Goal: Transaction & Acquisition: Purchase product/service

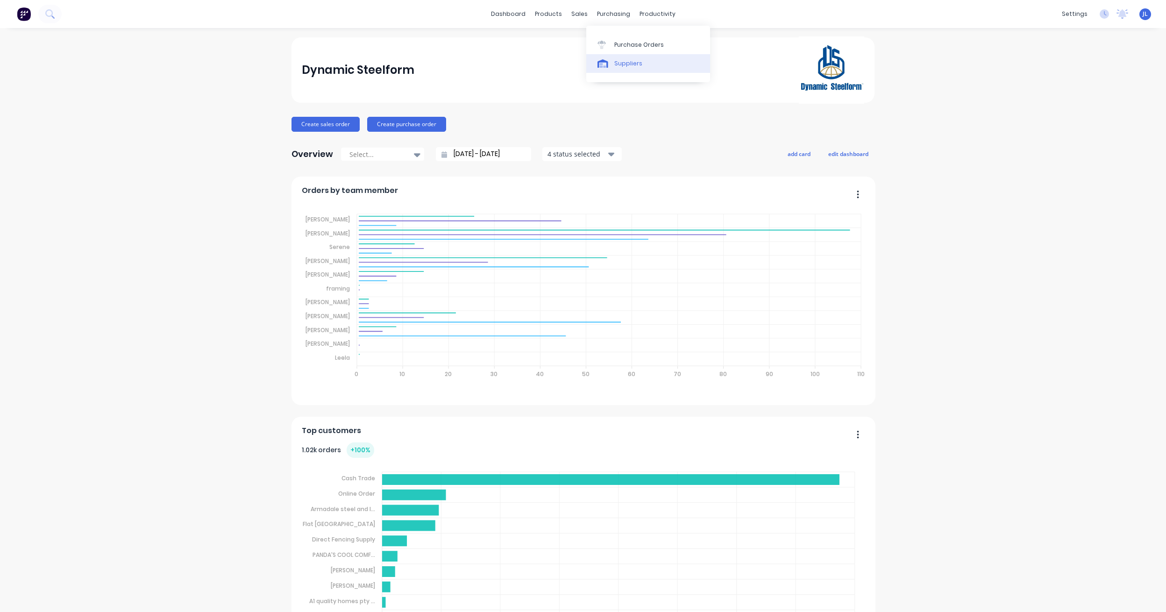
click at [623, 66] on div "Suppliers" at bounding box center [628, 63] width 28 height 8
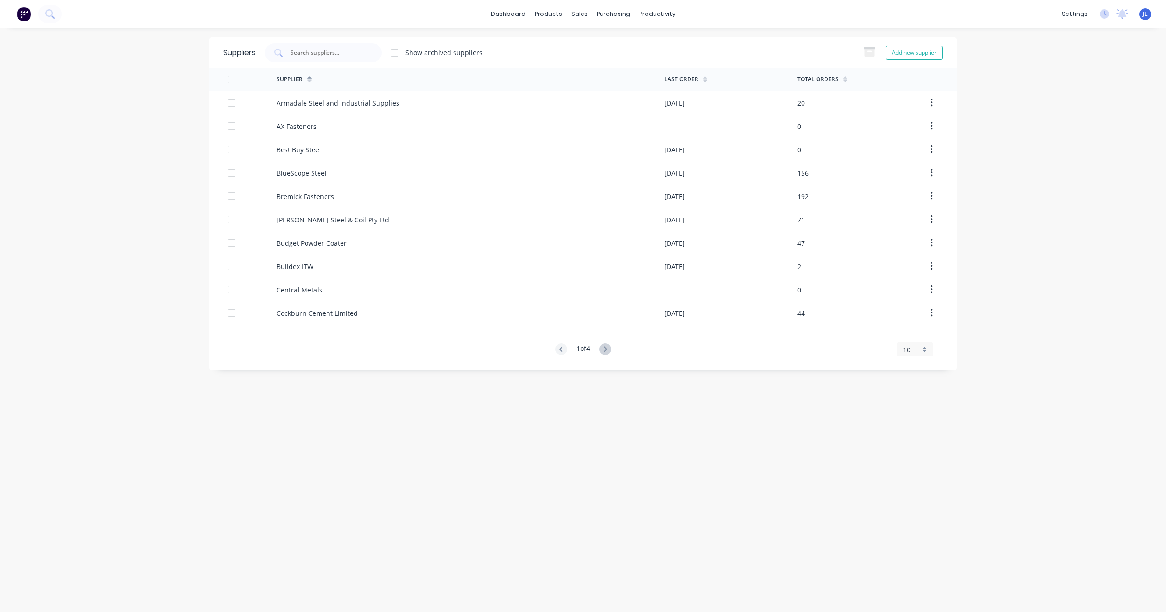
click at [542, 42] on div "Suppliers Show archived suppliers Add new supplier" at bounding box center [582, 52] width 747 height 30
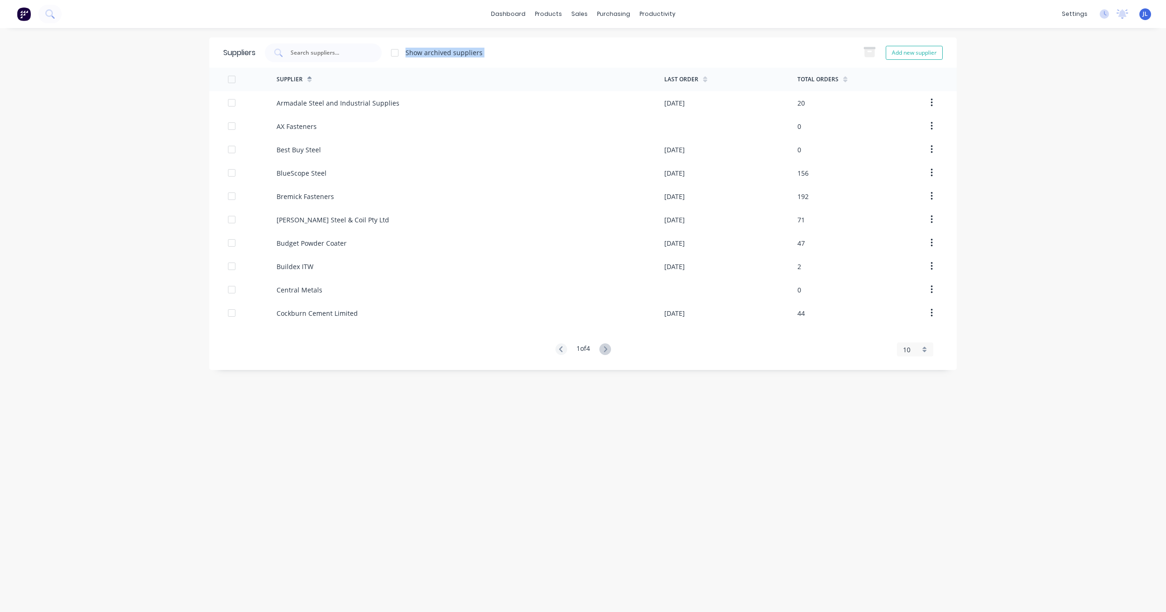
click at [542, 42] on div "Suppliers Show archived suppliers Add new supplier" at bounding box center [582, 52] width 747 height 30
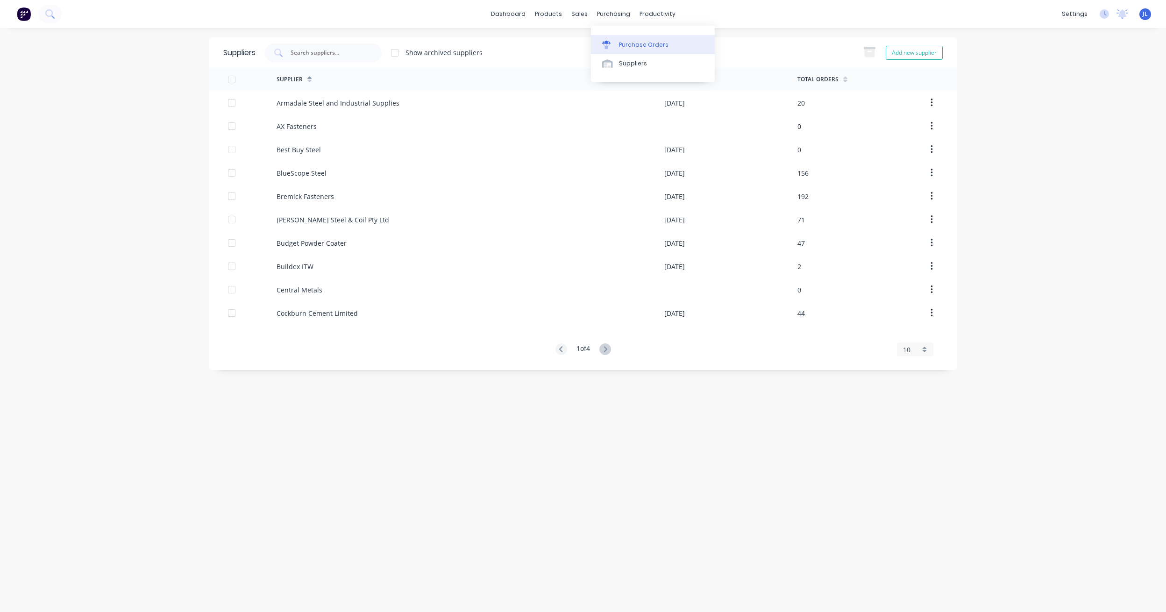
click at [625, 47] on div "Purchase Orders" at bounding box center [644, 45] width 50 height 8
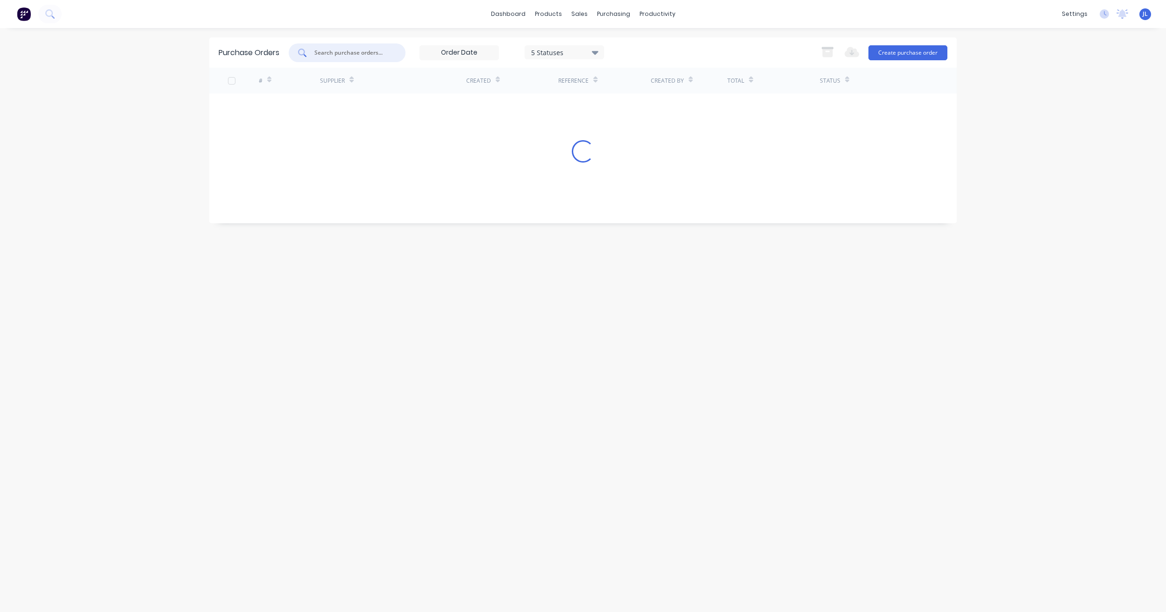
click at [338, 52] on input "text" at bounding box center [352, 52] width 78 height 9
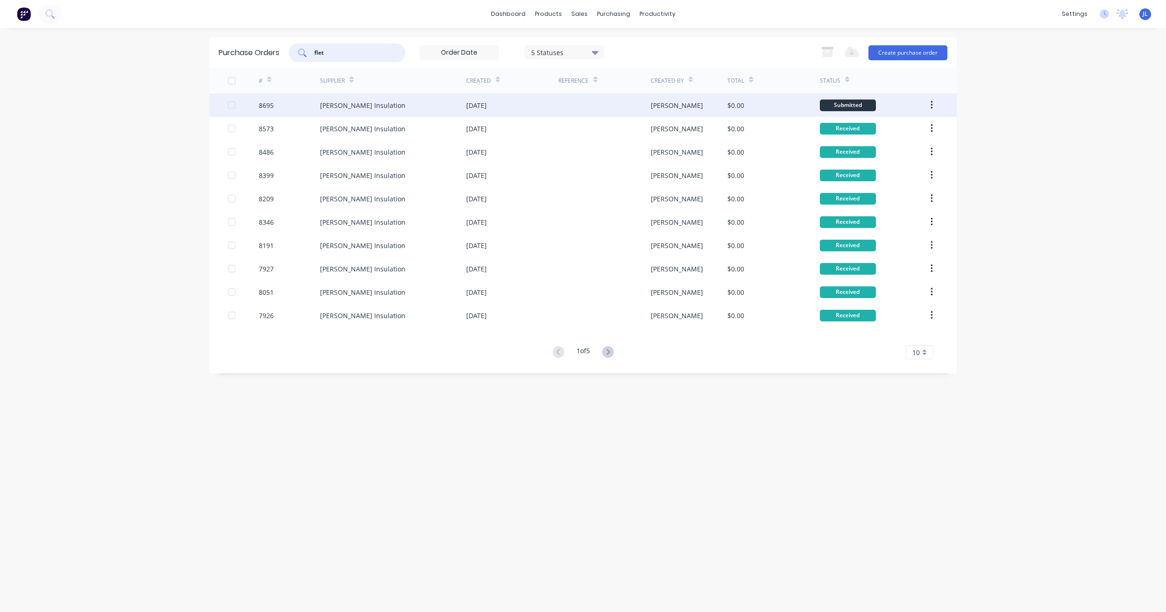
type input "flet"
click at [409, 107] on div "[PERSON_NAME] Insulation" at bounding box center [393, 104] width 146 height 23
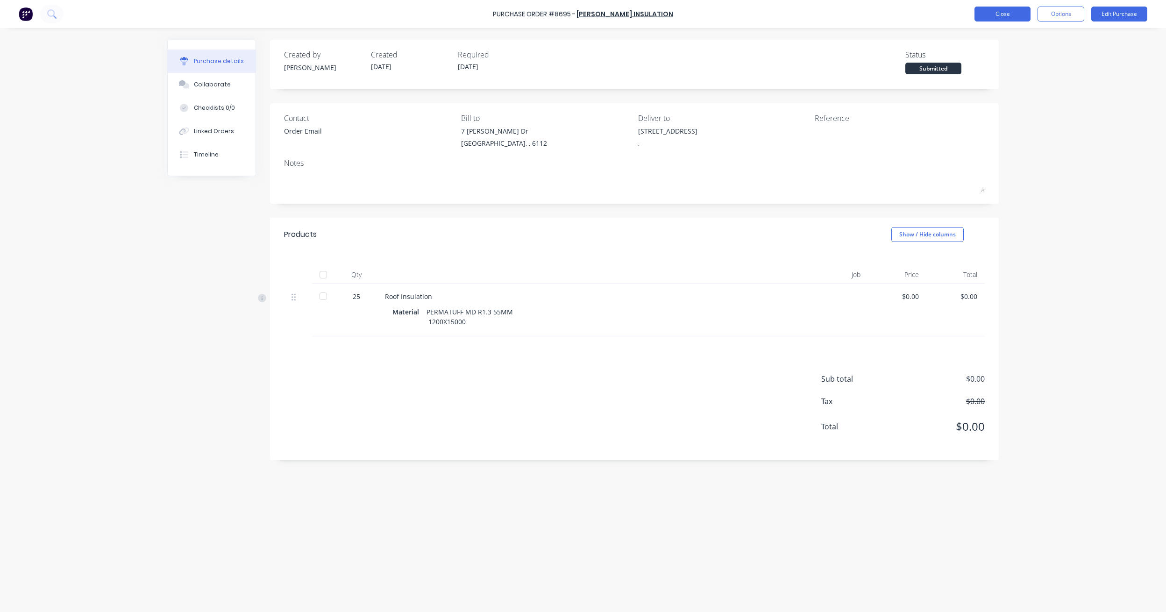
click at [984, 13] on button "Close" at bounding box center [1002, 14] width 56 height 15
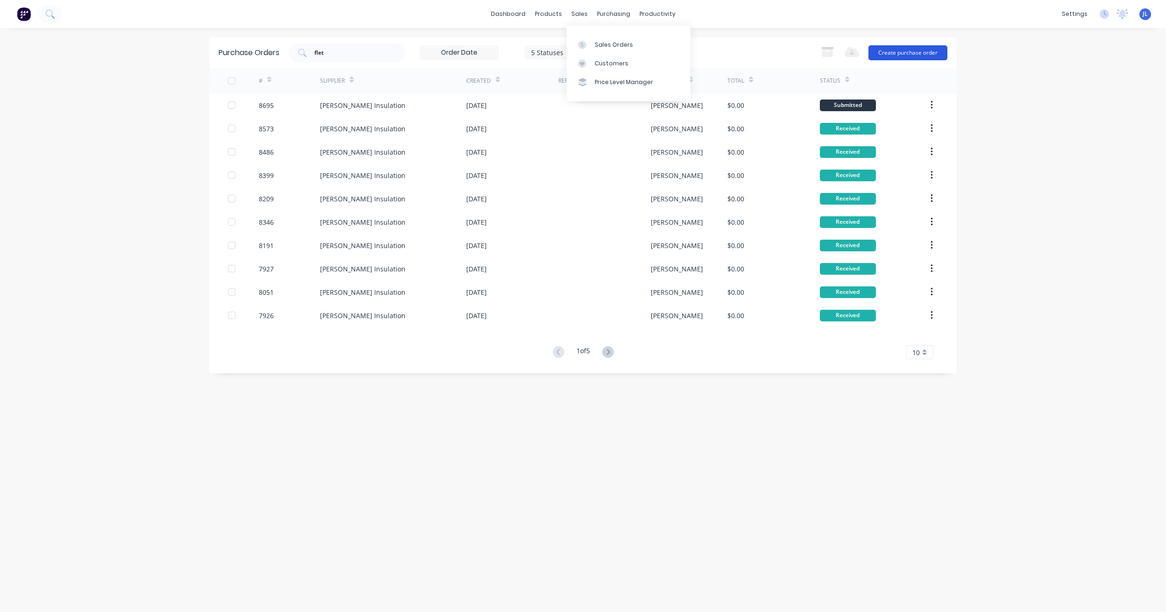
click at [910, 45] on button "Create purchase order" at bounding box center [907, 52] width 79 height 15
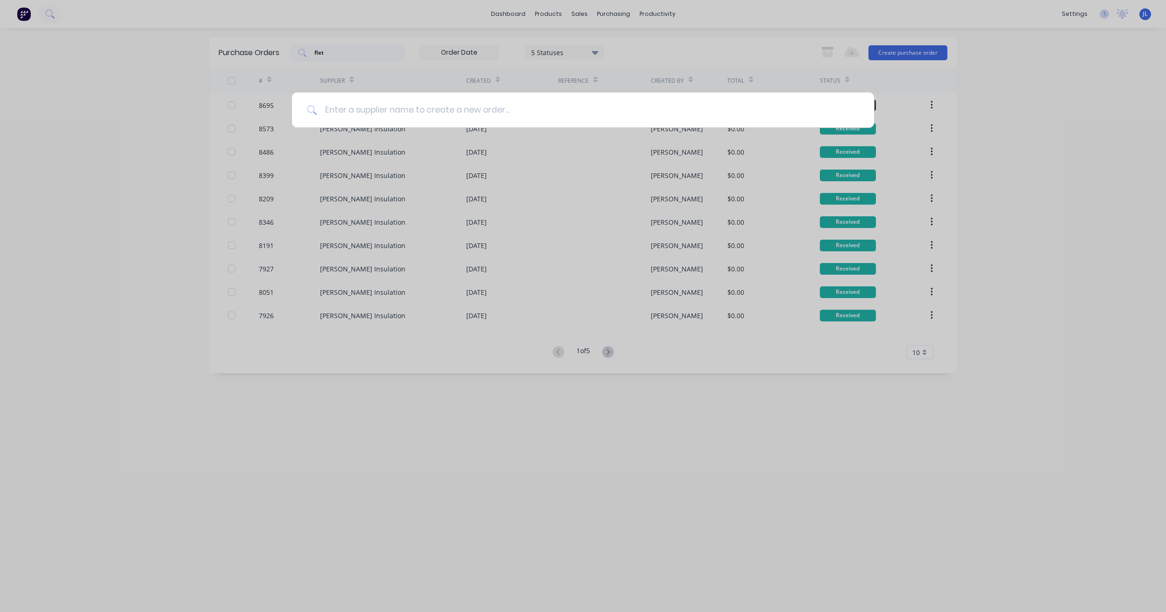
click at [414, 112] on input at bounding box center [588, 109] width 542 height 35
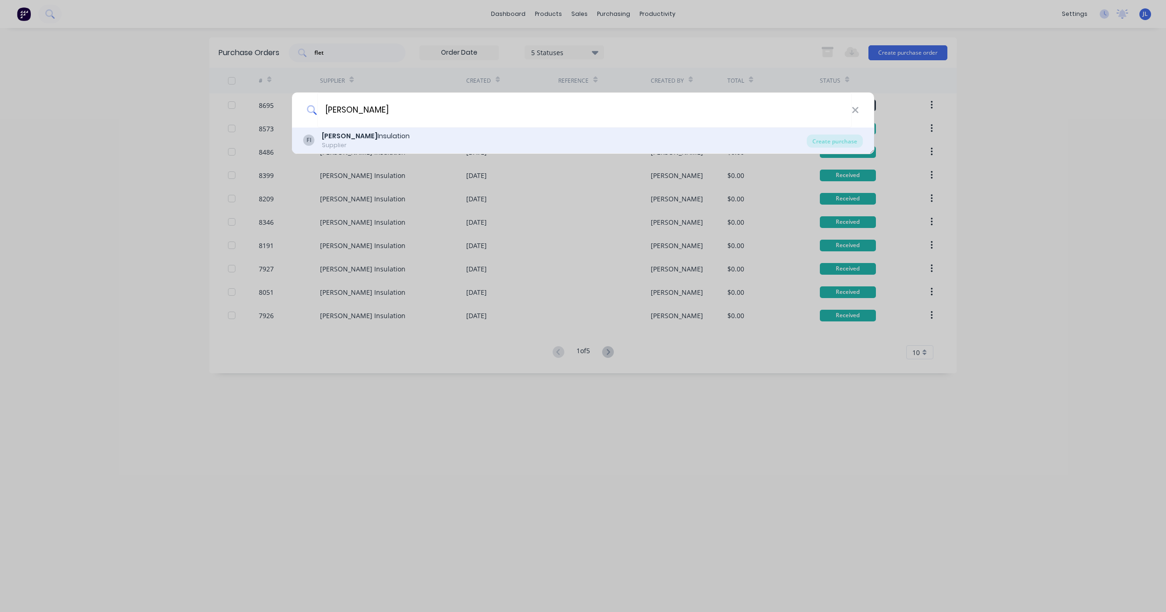
type input "[PERSON_NAME]"
click at [386, 137] on div "FI [PERSON_NAME] Insulation Supplier" at bounding box center [554, 140] width 503 height 18
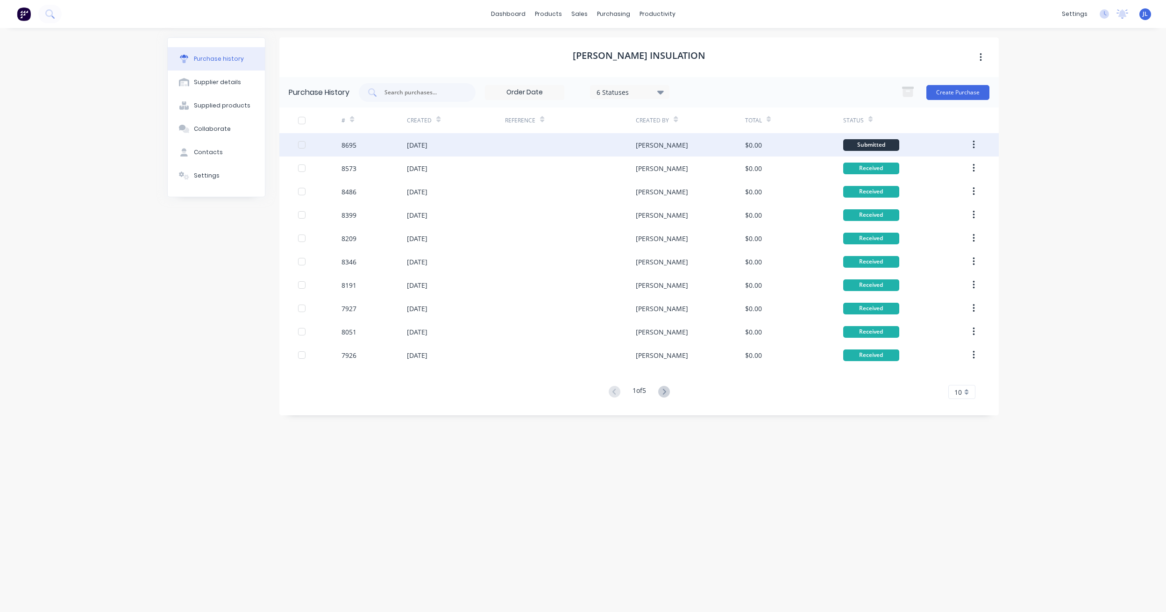
click at [423, 146] on div "[DATE]" at bounding box center [417, 145] width 21 height 10
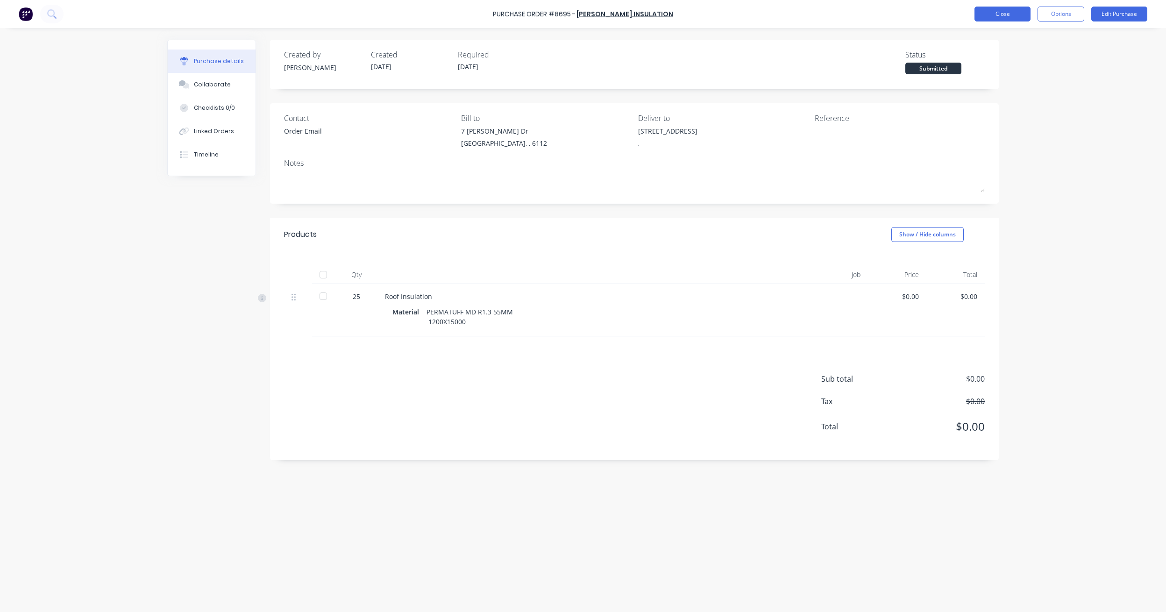
click at [1011, 8] on button "Close" at bounding box center [1002, 14] width 56 height 15
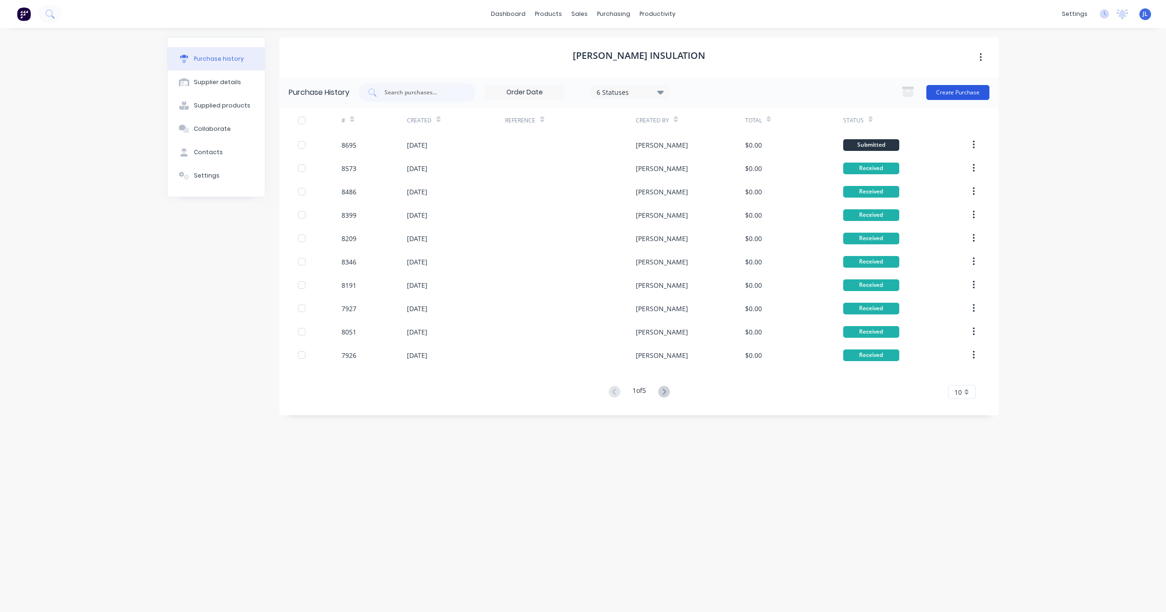
click at [946, 90] on button "Create Purchase" at bounding box center [957, 92] width 63 height 15
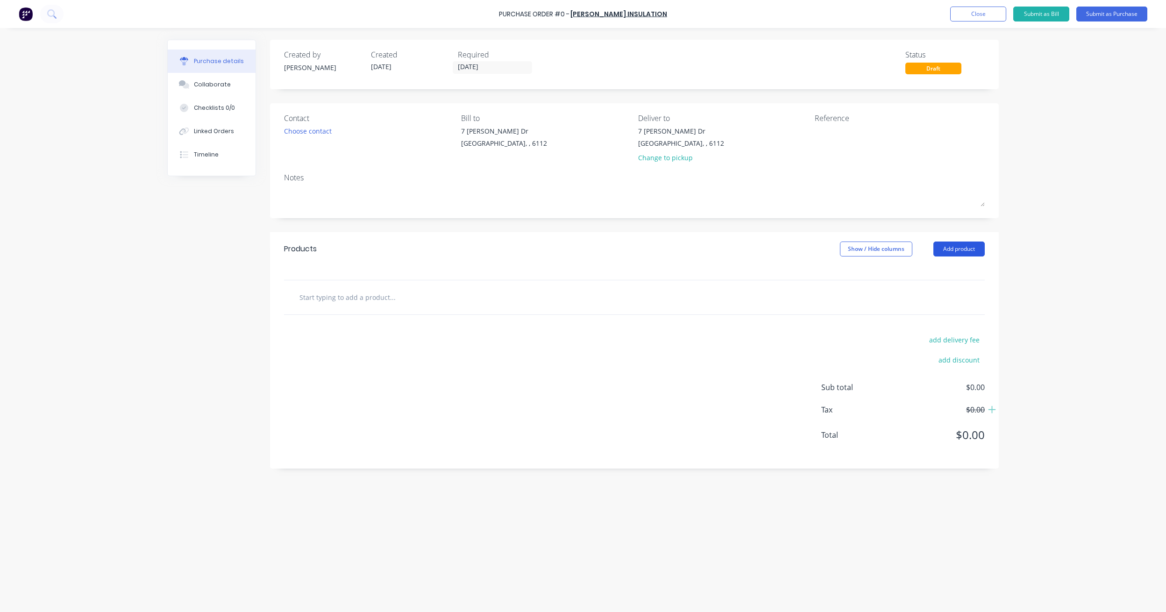
click at [965, 254] on button "Add product" at bounding box center [958, 248] width 51 height 15
click at [958, 269] on div "Product catalogue" at bounding box center [940, 273] width 72 height 14
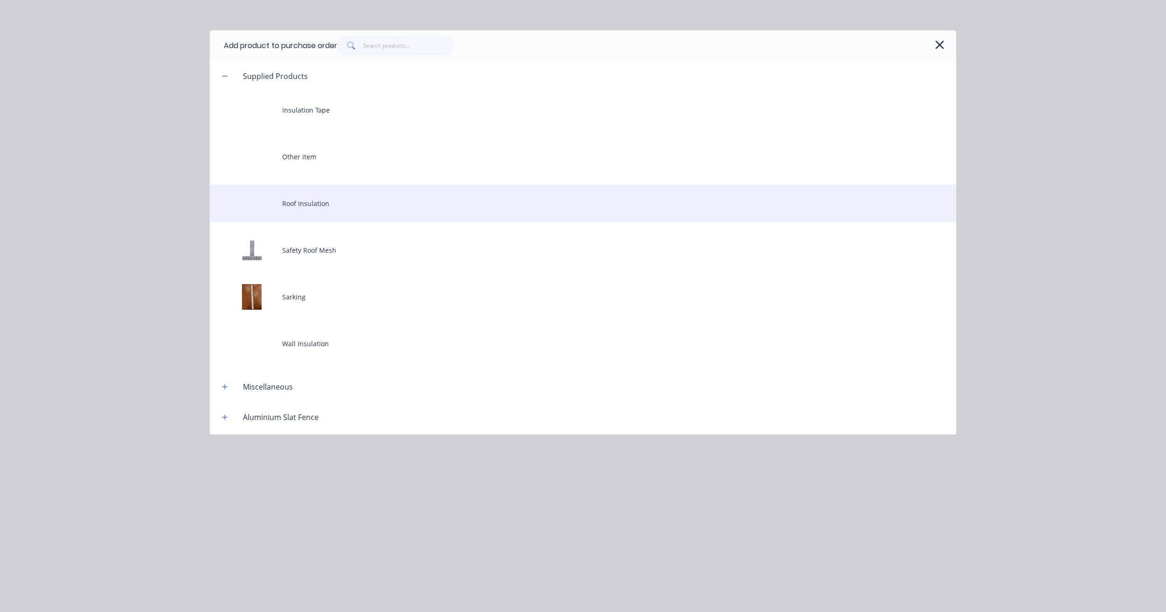
click at [329, 193] on div "Roof Insulation" at bounding box center [583, 202] width 746 height 37
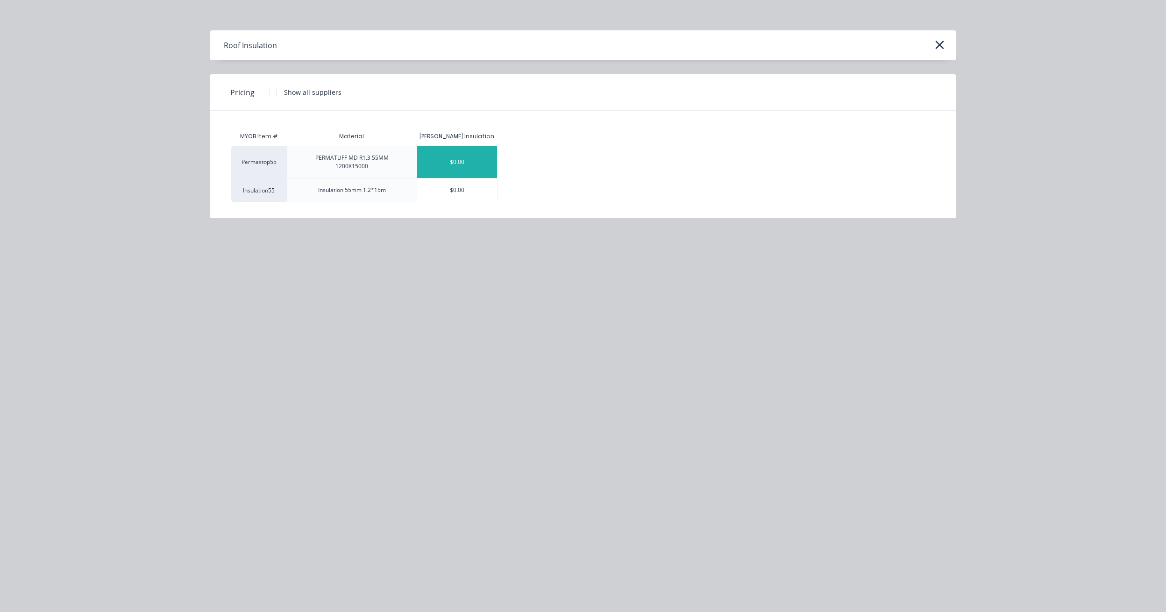
click at [467, 161] on div "$0.00" at bounding box center [457, 162] width 80 height 32
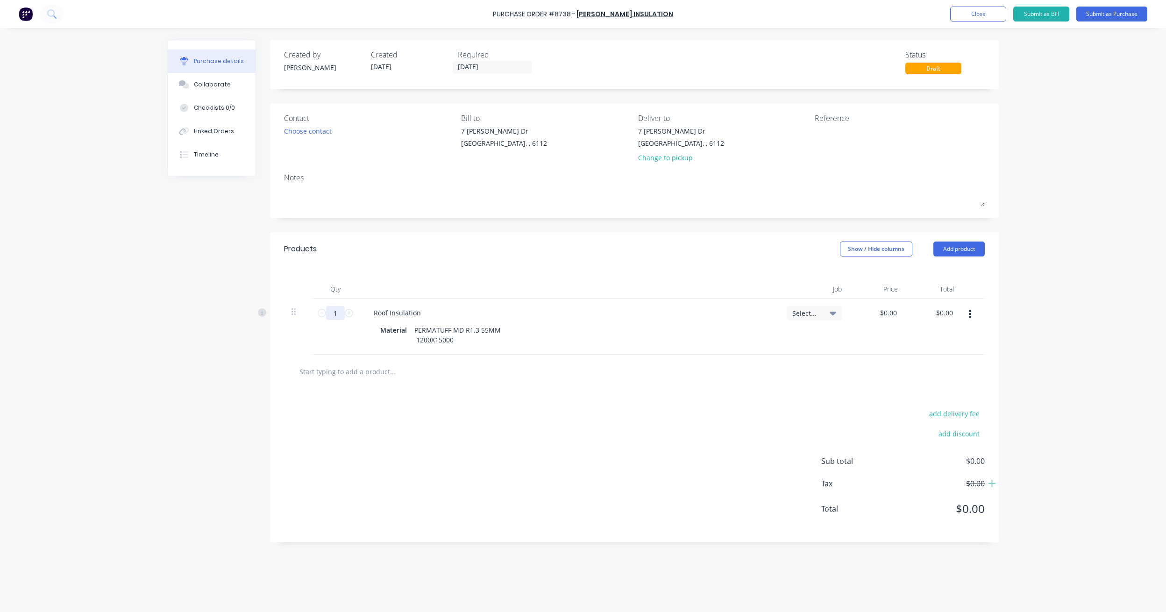
click at [339, 314] on input "1" at bounding box center [335, 313] width 19 height 14
type input "70"
click at [428, 250] on div "Products Show / Hide columns Add product" at bounding box center [634, 249] width 728 height 34
click at [1089, 14] on button "Submit as Purchase" at bounding box center [1111, 14] width 71 height 15
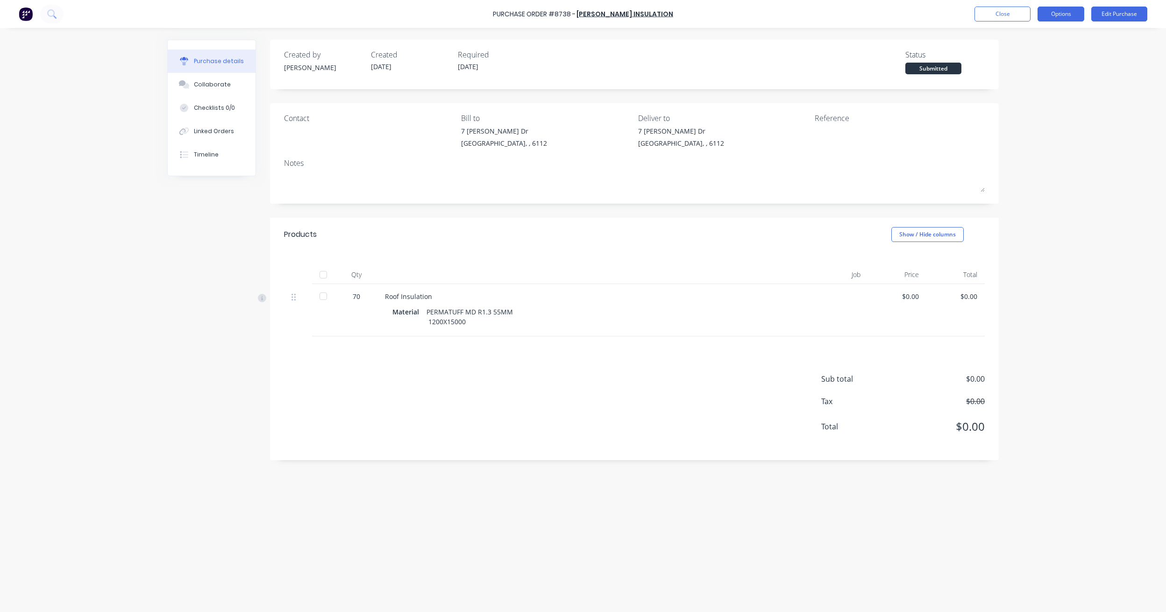
click at [1062, 14] on button "Options" at bounding box center [1060, 14] width 47 height 15
click at [1047, 45] on button "Print / Email" at bounding box center [1039, 37] width 89 height 19
click at [1032, 73] on div "Without pricing" at bounding box center [1040, 76] width 72 height 14
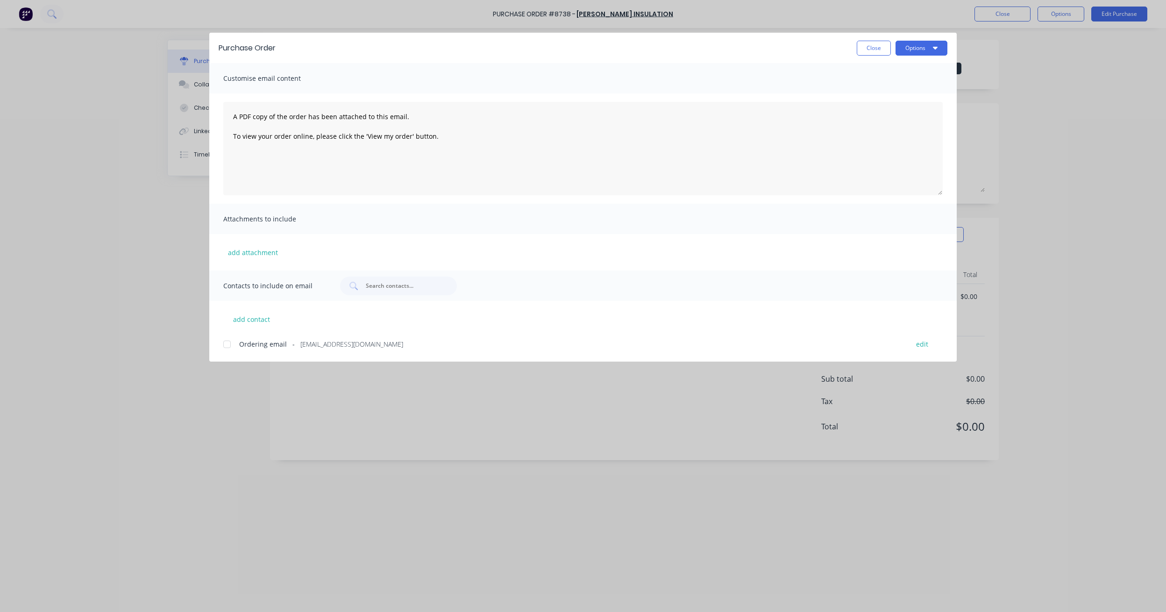
click at [226, 346] on div at bounding box center [227, 344] width 19 height 19
click at [934, 51] on icon "button" at bounding box center [935, 47] width 5 height 7
click at [906, 105] on div "Email" at bounding box center [903, 109] width 72 height 14
drag, startPoint x: 864, startPoint y: 48, endPoint x: 891, endPoint y: 42, distance: 27.6
click at [864, 48] on button "Close" at bounding box center [873, 48] width 34 height 15
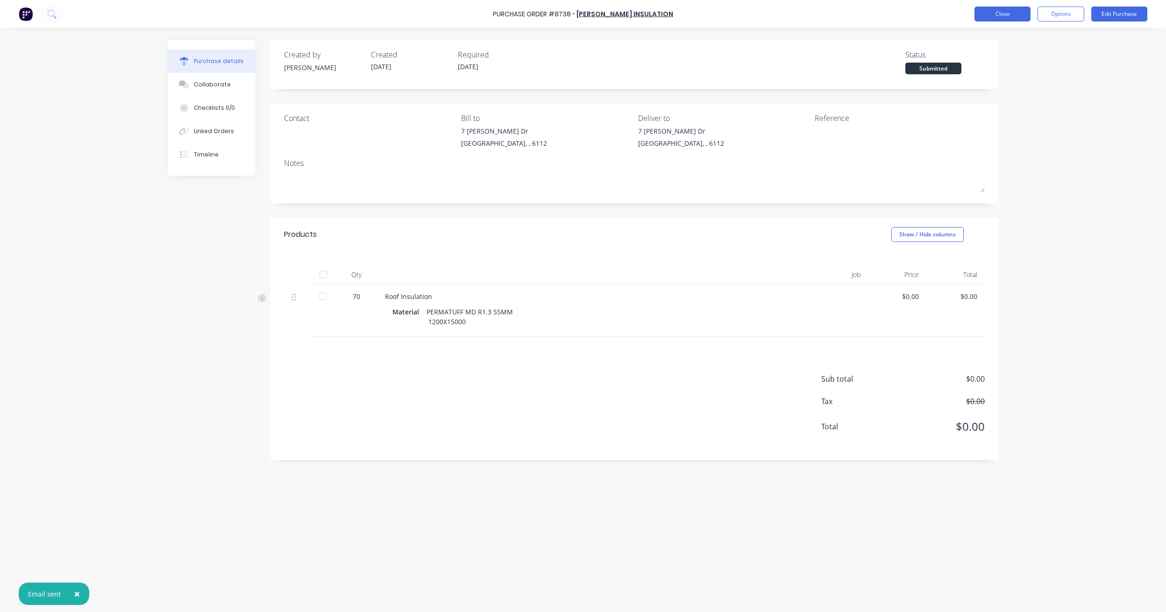
click at [1009, 14] on button "Close" at bounding box center [1002, 14] width 56 height 15
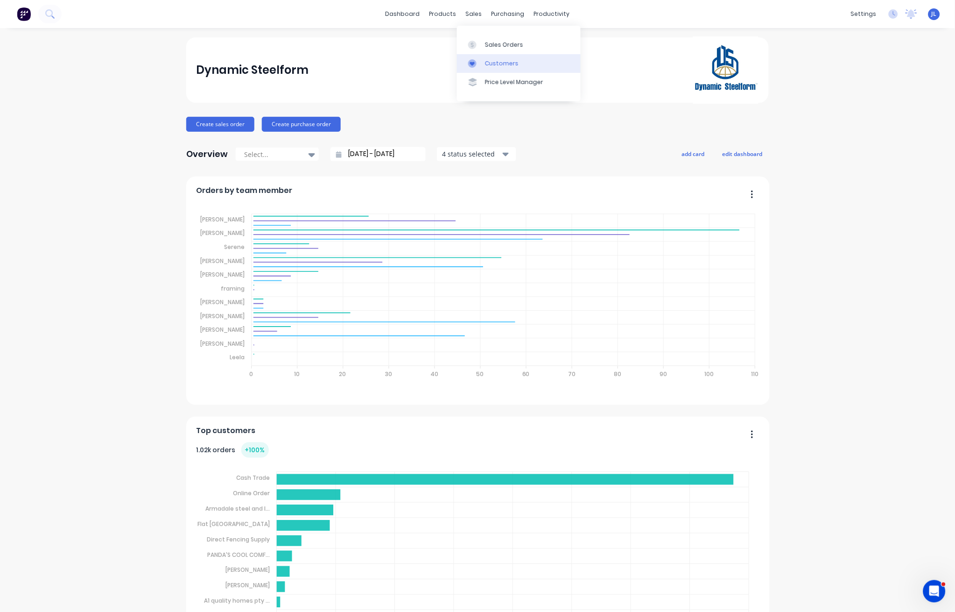
drag, startPoint x: 513, startPoint y: 66, endPoint x: 507, endPoint y: 63, distance: 7.3
click at [512, 66] on div "Customers" at bounding box center [502, 63] width 34 height 8
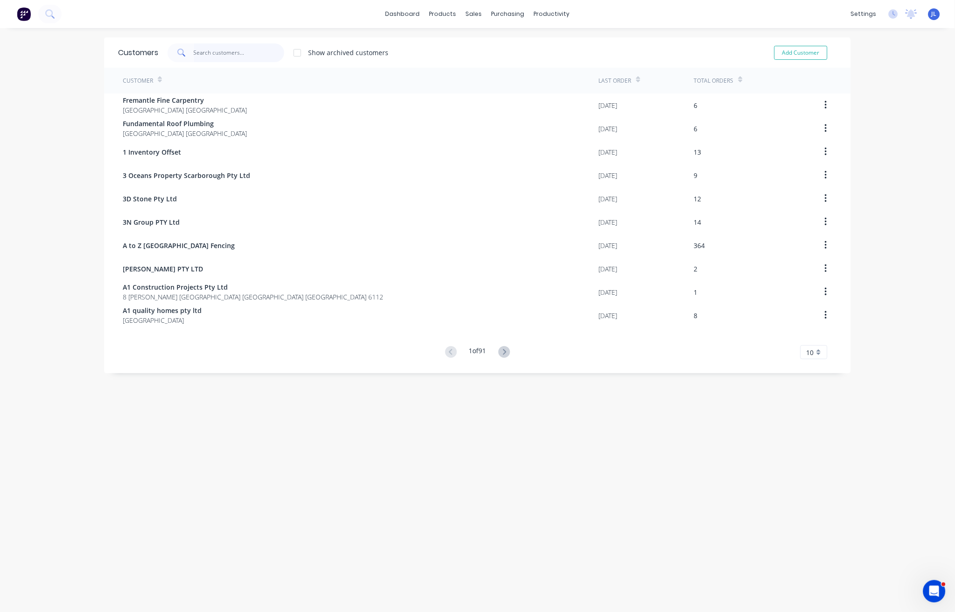
click at [233, 48] on input "text" at bounding box center [239, 52] width 91 height 19
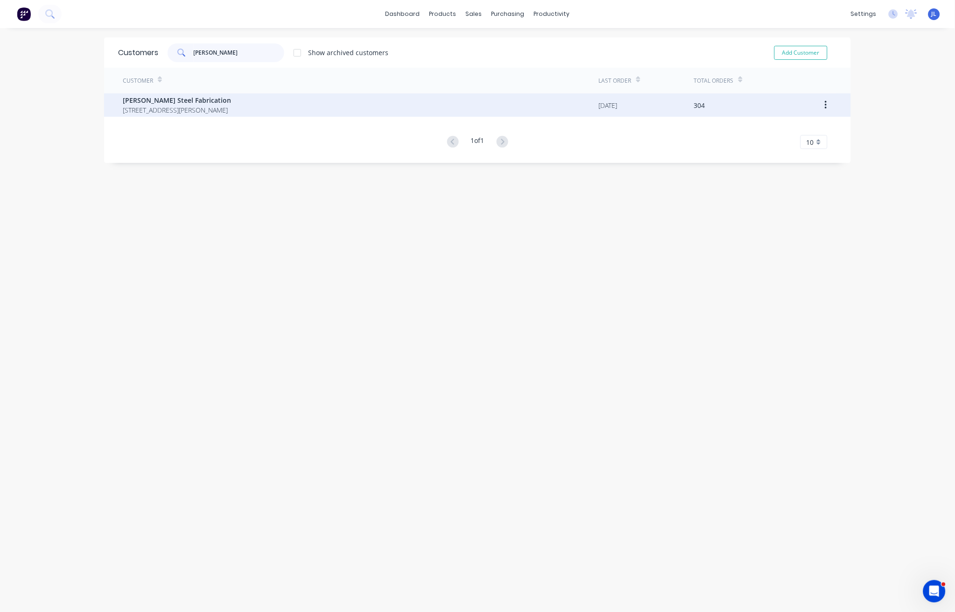
type input "lupica"
click at [227, 109] on span "Unit 2 / 53 Gillam Dr, Kelmscott WA 6111" Kelmsccott Western Australia Australia" at bounding box center [177, 110] width 108 height 10
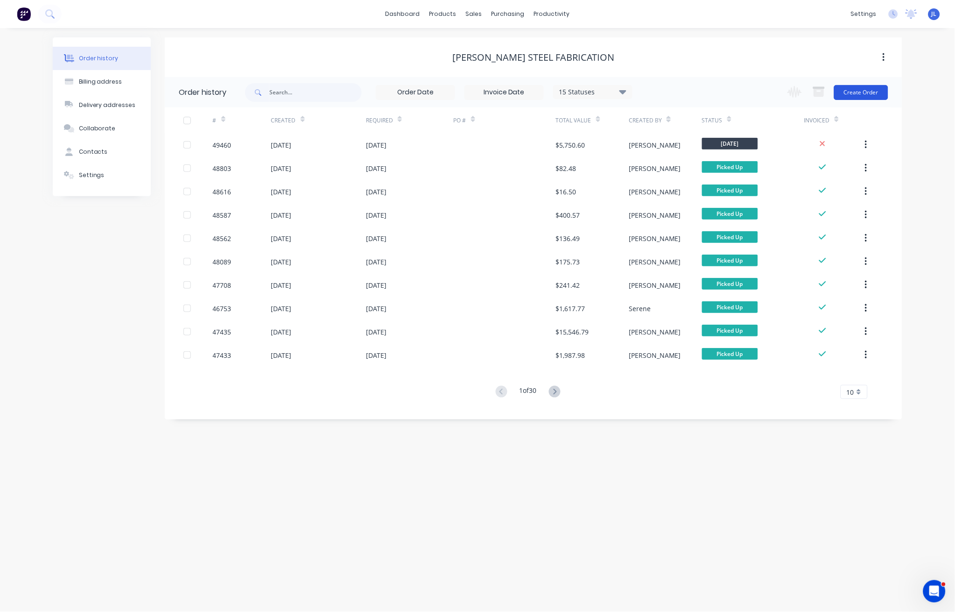
click at [868, 95] on button "Create Order" at bounding box center [862, 92] width 54 height 15
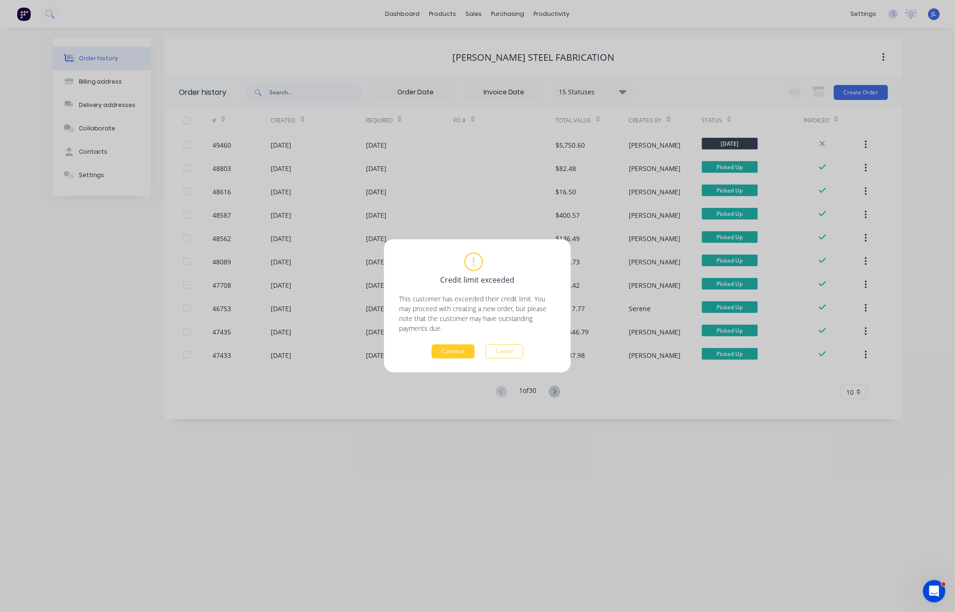
click at [466, 354] on button "Continue" at bounding box center [453, 352] width 43 height 14
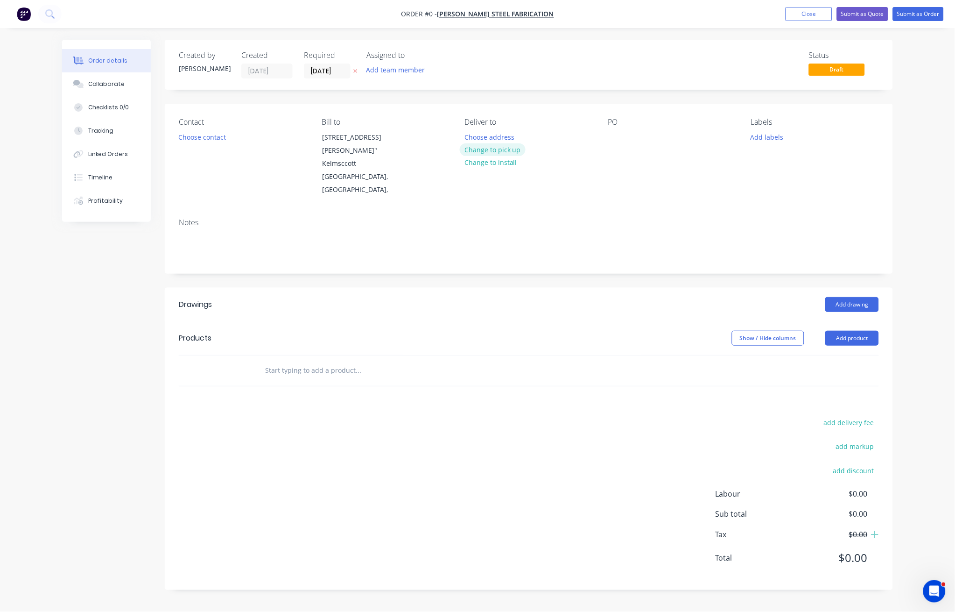
click at [505, 149] on button "Change to pick up" at bounding box center [493, 149] width 66 height 13
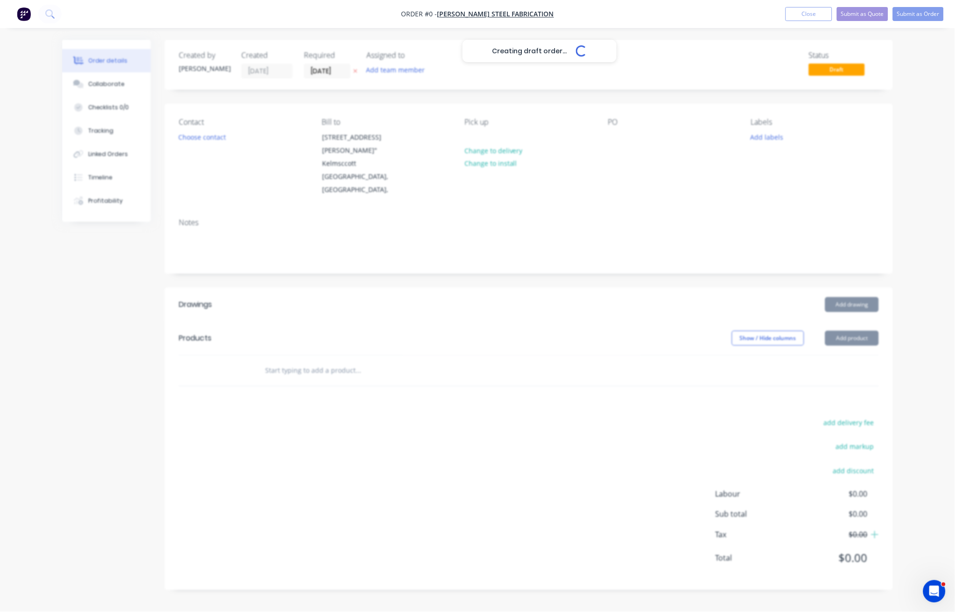
click at [212, 138] on div "Creating draft order... Loading..." at bounding box center [539, 346] width 955 height 612
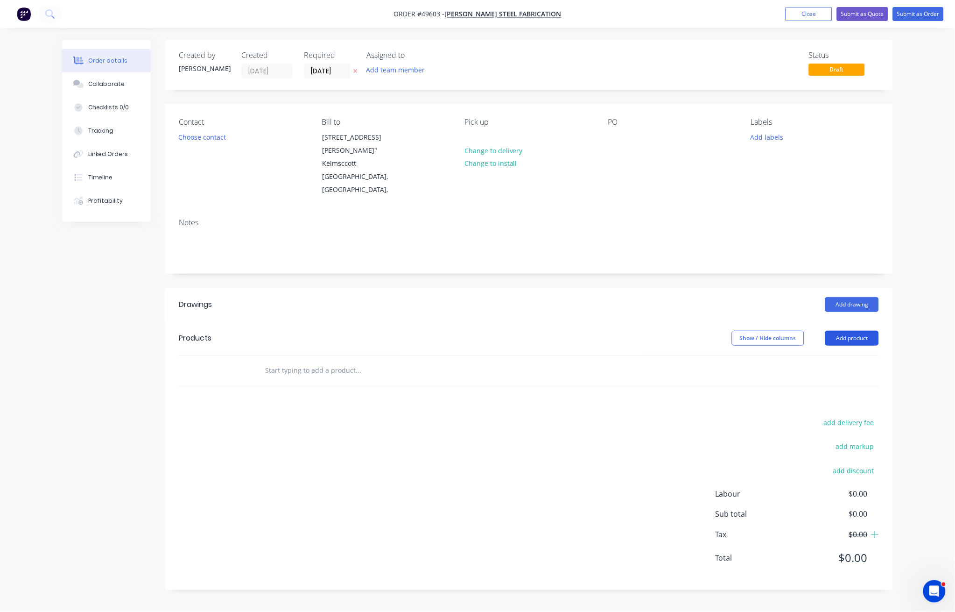
click at [856, 332] on button "Add product" at bounding box center [853, 338] width 54 height 15
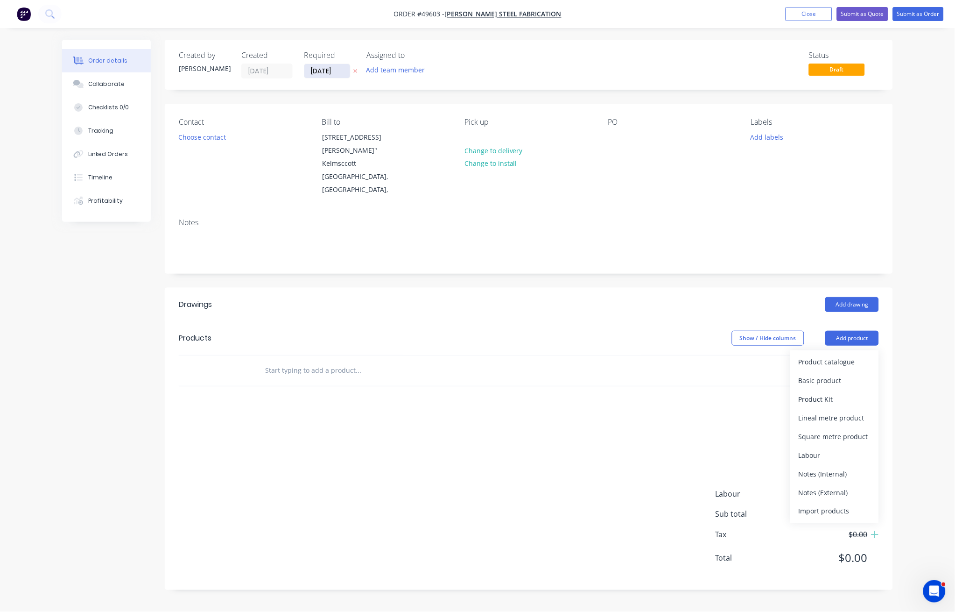
click at [322, 72] on input "[DATE]" at bounding box center [327, 71] width 46 height 14
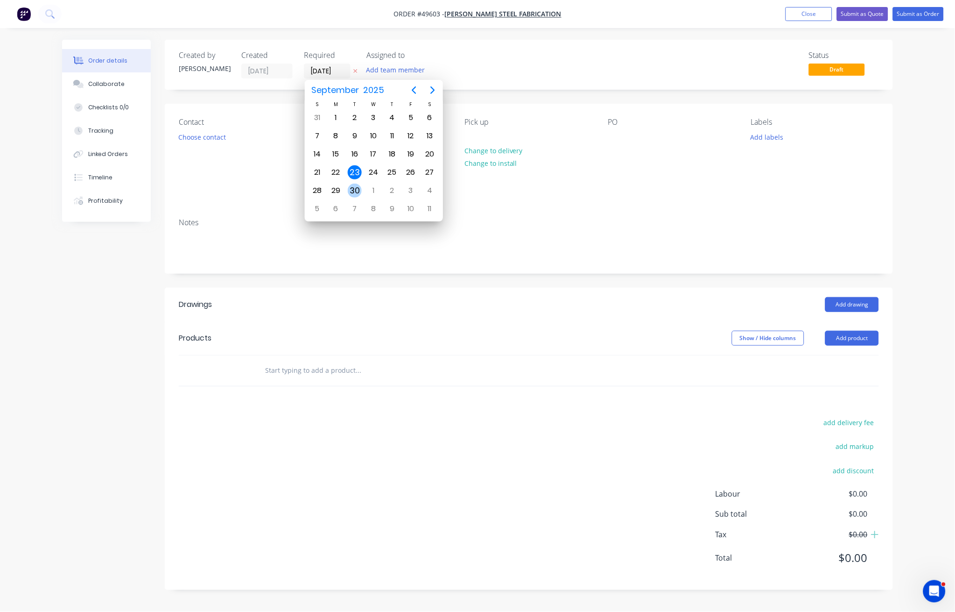
click at [357, 191] on div "30" at bounding box center [355, 191] width 14 height 14
type input "30/09/25"
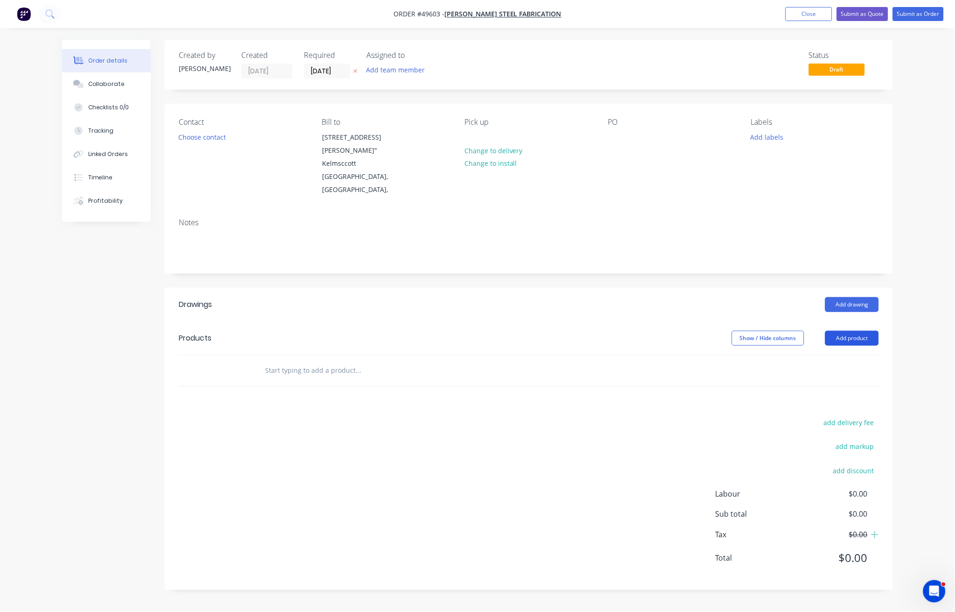
click at [856, 339] on button "Add product" at bounding box center [853, 338] width 54 height 15
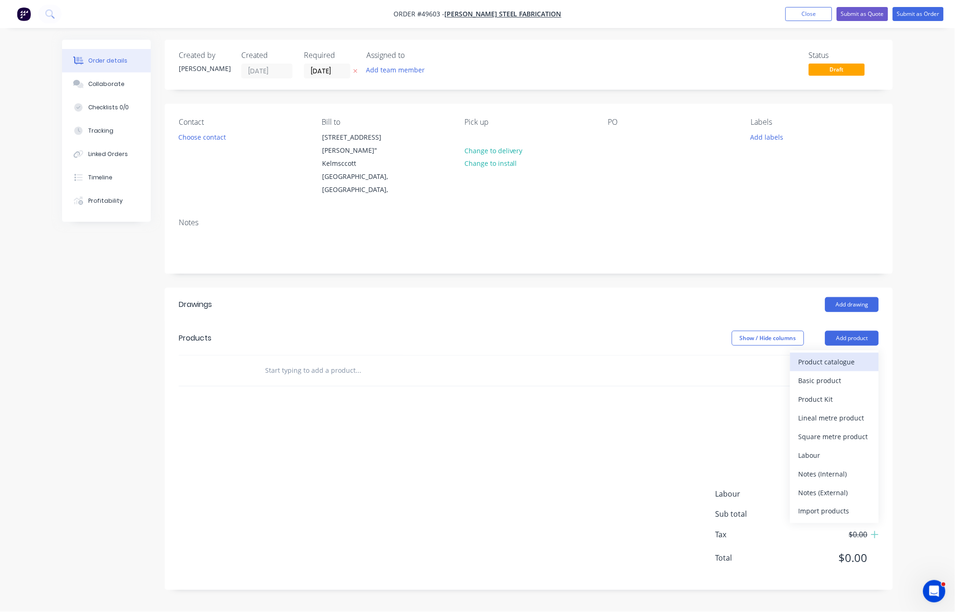
click at [850, 368] on div "Product catalogue" at bounding box center [835, 362] width 72 height 14
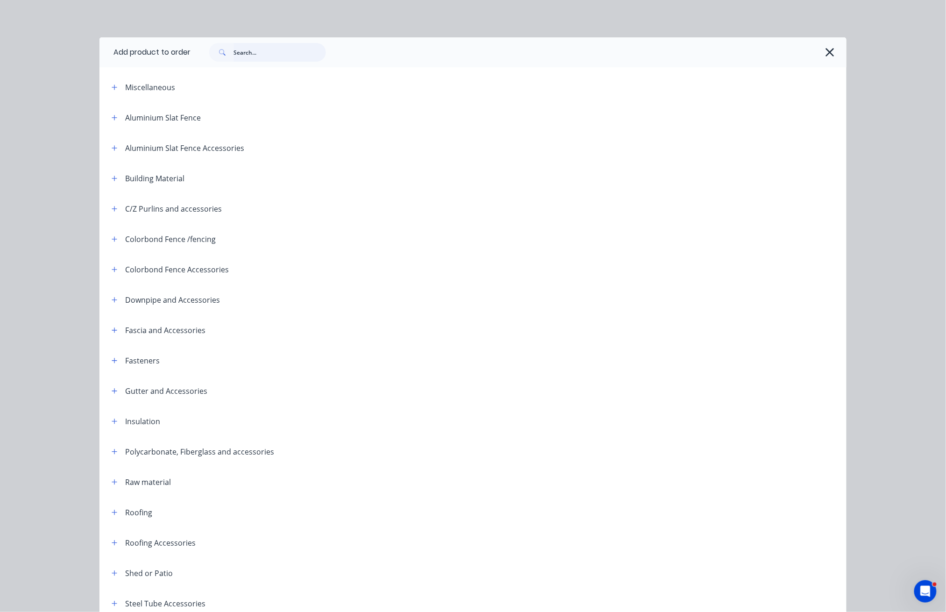
click at [270, 57] on input "text" at bounding box center [279, 52] width 92 height 19
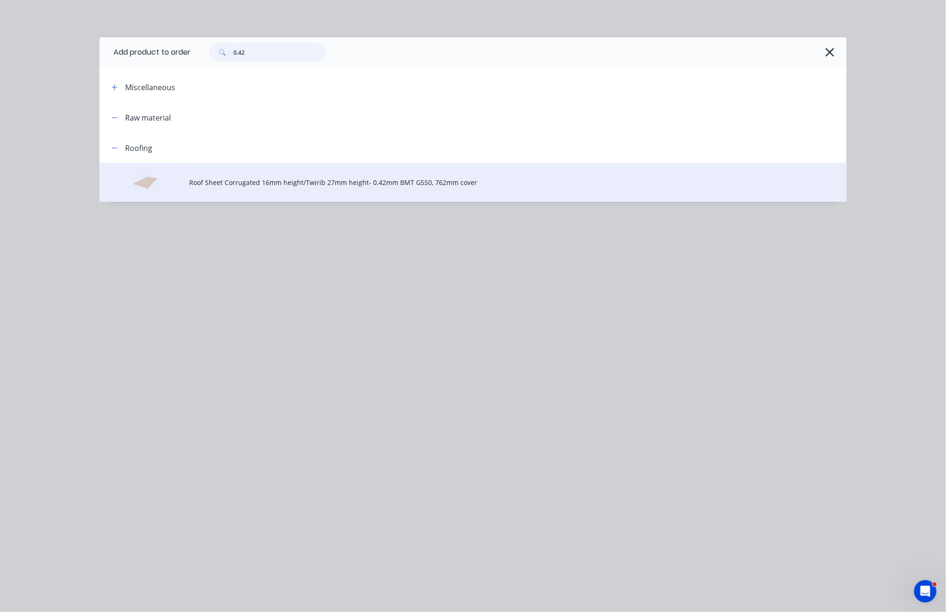
type input "0.42"
click at [311, 182] on span "Roof Sheet Corrugated 16mm height/Twirib 27mm height- 0.42mm BMT G550, 762mm co…" at bounding box center [452, 182] width 526 height 10
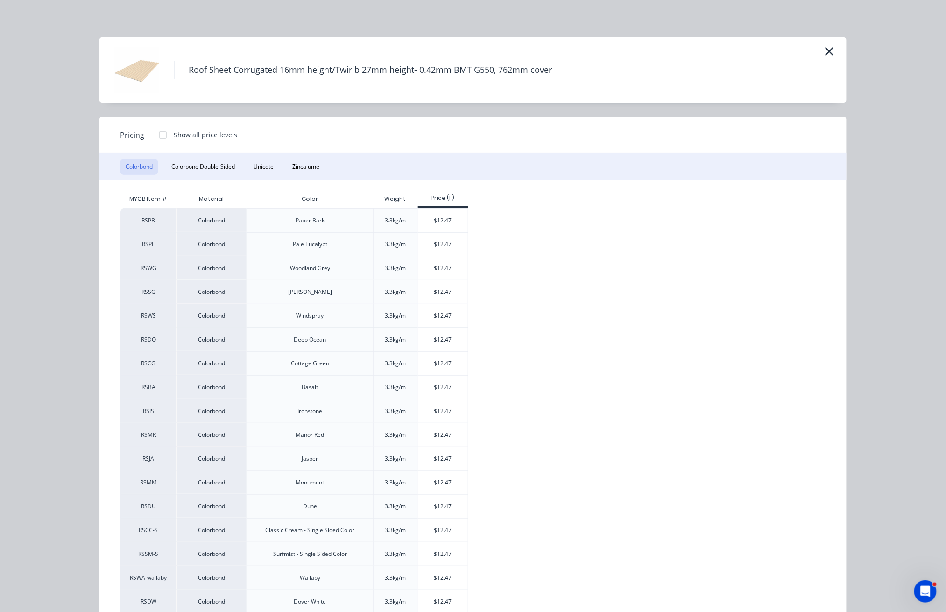
click at [278, 169] on div "Colorbond Colorbond Double-Sided Unicote Zincalume" at bounding box center [472, 166] width 747 height 27
click at [287, 164] on button "Zincalume" at bounding box center [306, 167] width 38 height 16
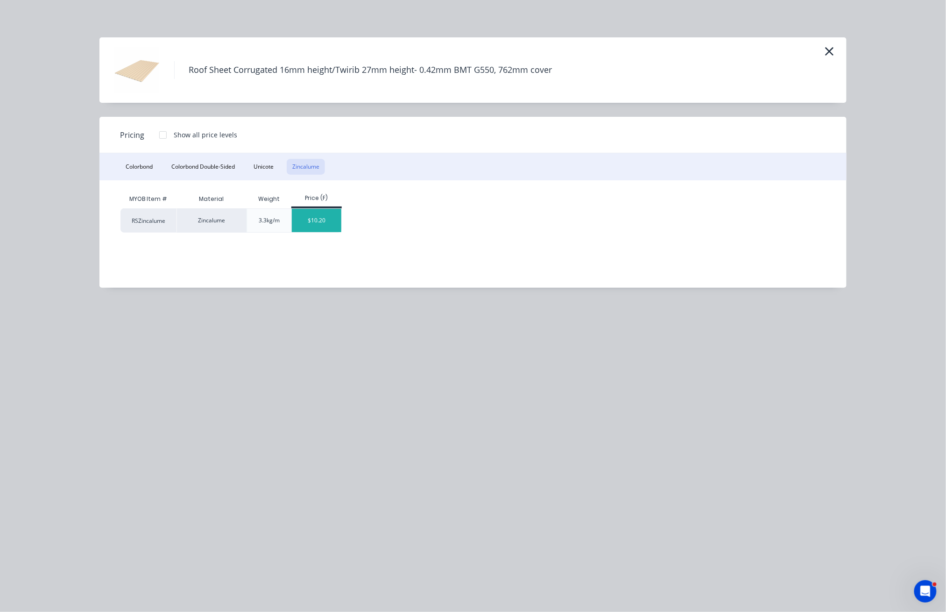
click at [317, 214] on div "$10.20" at bounding box center [317, 220] width 50 height 23
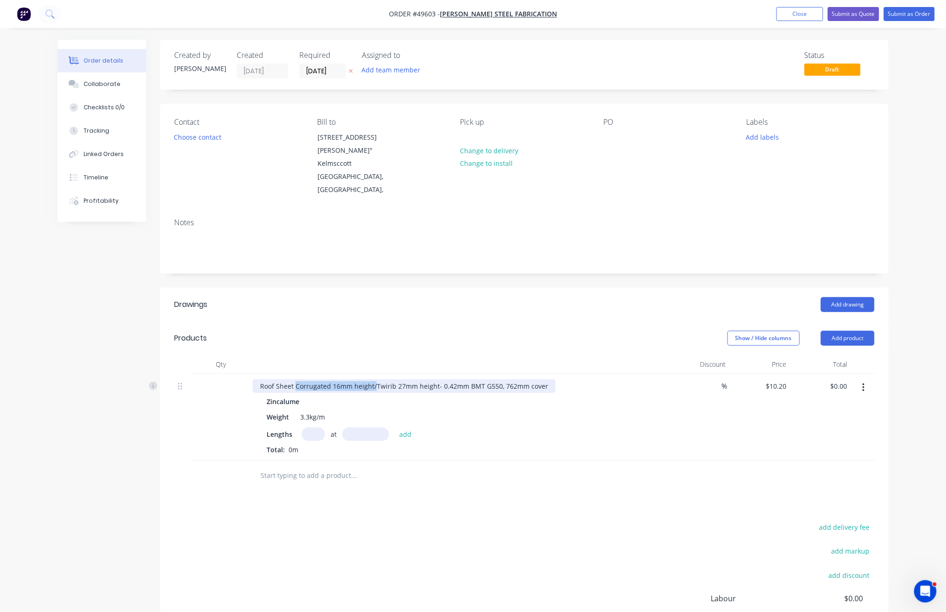
drag, startPoint x: 375, startPoint y: 383, endPoint x: 296, endPoint y: 384, distance: 78.9
click at [296, 384] on div "Roof Sheet Corrugated 16mm height/Twirib 27mm height- 0.42mm BMT G550, 762mm co…" at bounding box center [404, 386] width 303 height 14
click at [311, 433] on input "text" at bounding box center [313, 434] width 23 height 14
type input "19"
type input "8300"
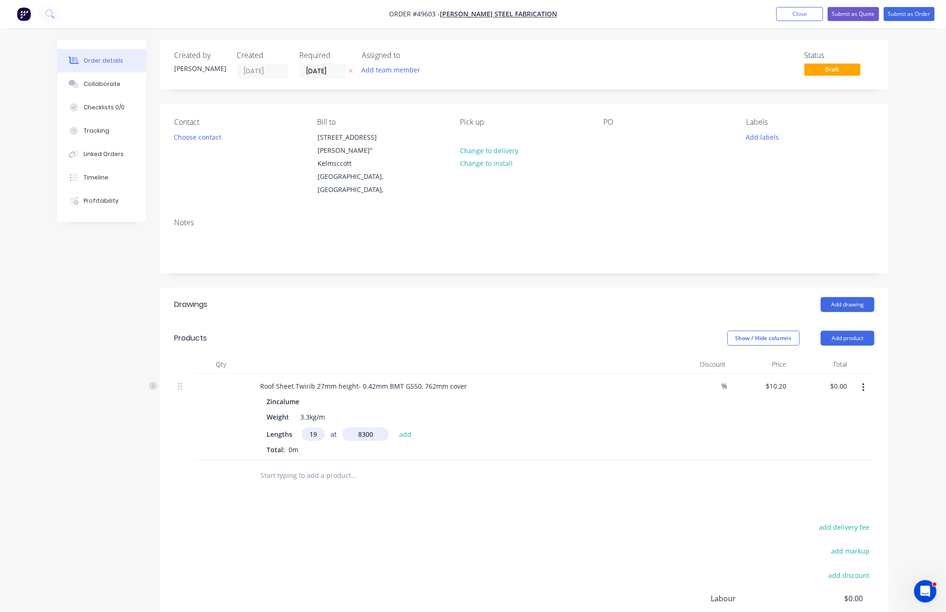
click at [395, 427] on button "add" at bounding box center [406, 433] width 22 height 13
type input "$1,608.54"
click at [590, 279] on div "Created by Juana Created 23/09/25 Required 30/09/25 Assigned to Add team member…" at bounding box center [524, 375] width 728 height 670
click at [902, 12] on button "Submit as Order" at bounding box center [909, 14] width 51 height 14
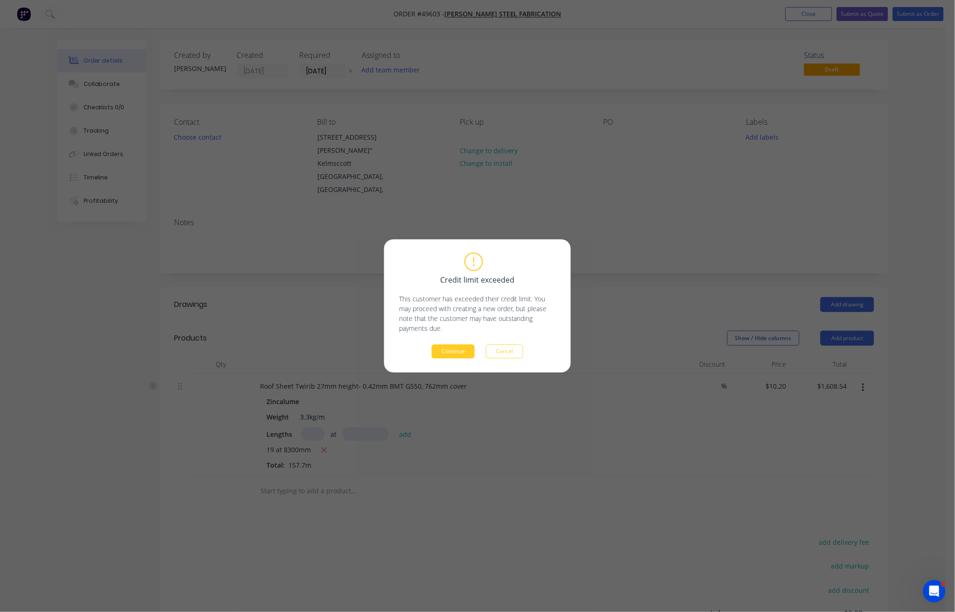
click at [460, 350] on button "Continue" at bounding box center [453, 352] width 43 height 14
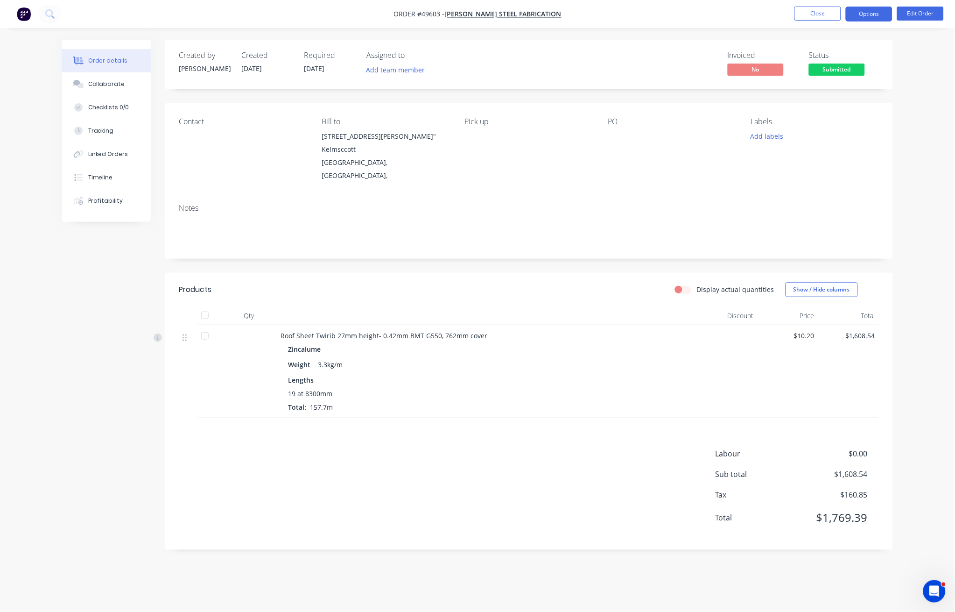
click at [877, 8] on button "Options" at bounding box center [869, 14] width 47 height 15
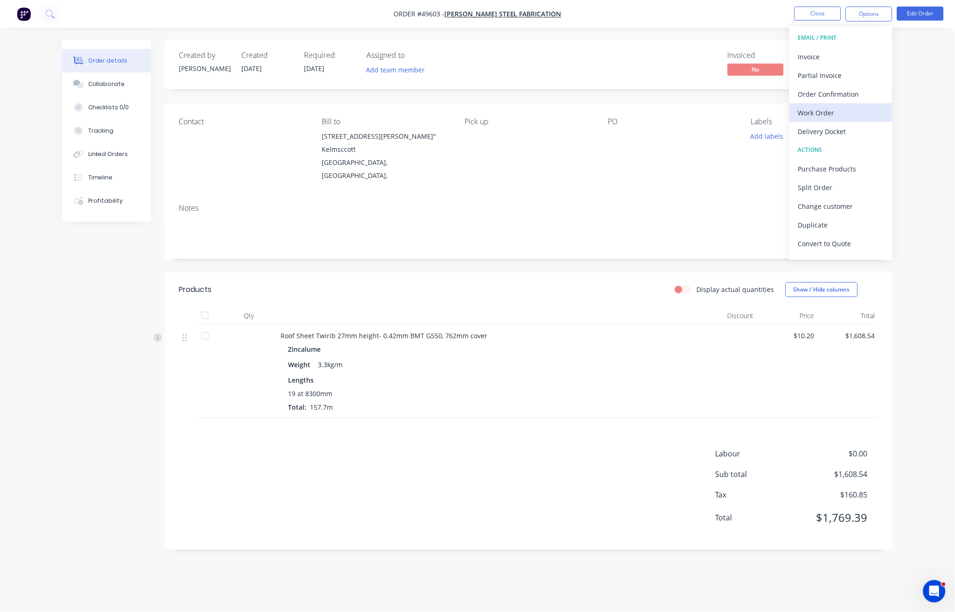
click at [838, 113] on div "Work Order" at bounding box center [842, 113] width 86 height 14
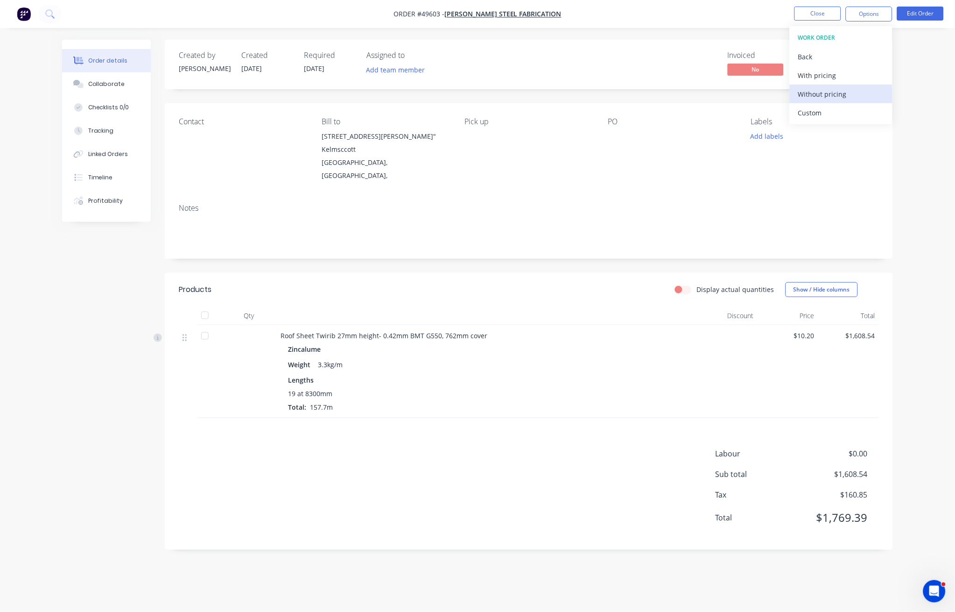
click at [827, 87] on div "Without pricing" at bounding box center [842, 94] width 86 height 14
click at [649, 25] on nav "Order #49603 - Lupica Steel Fabrication Close Options Edit Order" at bounding box center [477, 14] width 955 height 28
click at [827, 14] on button "Close" at bounding box center [818, 14] width 47 height 14
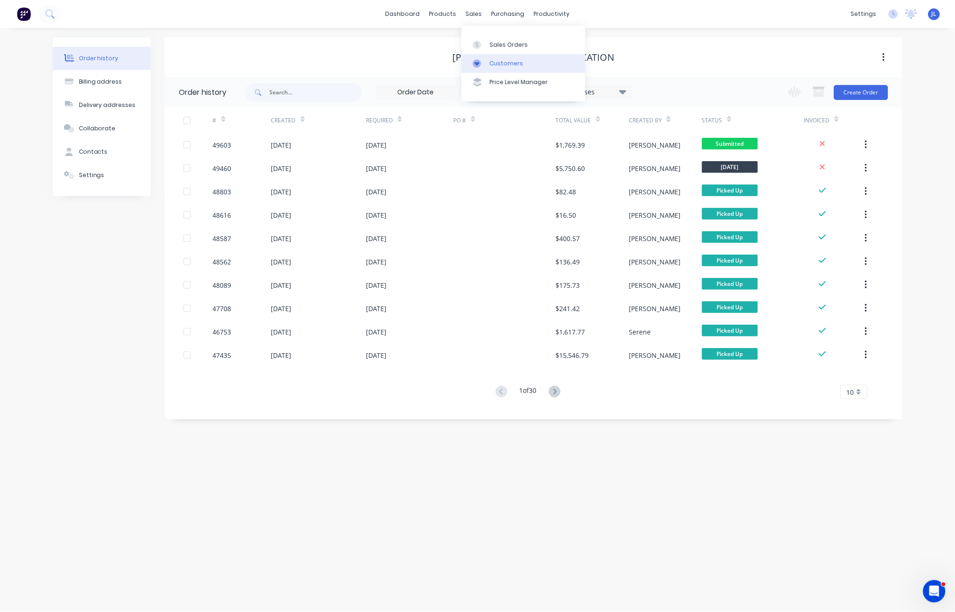
click at [487, 65] on link "Customers" at bounding box center [524, 63] width 124 height 19
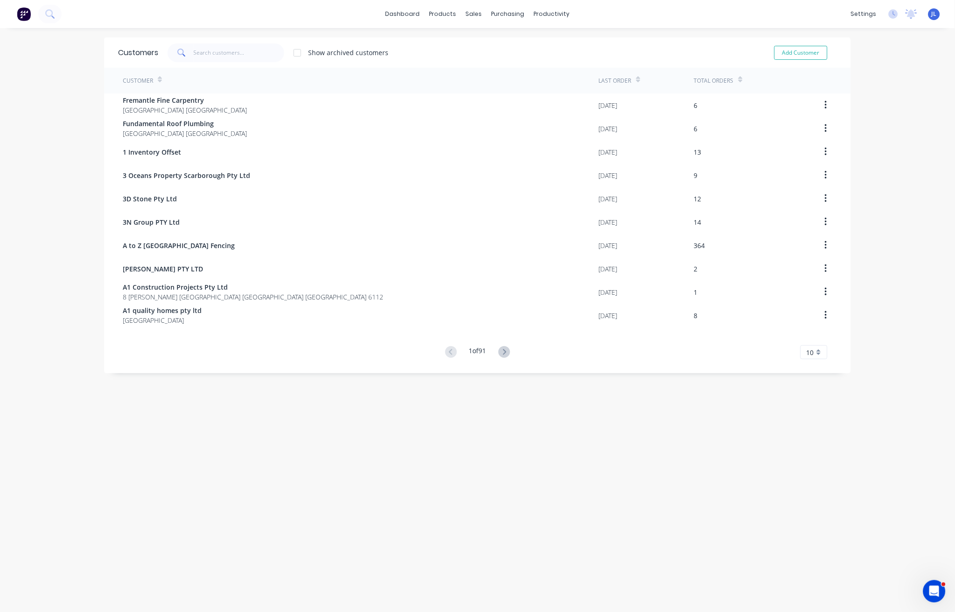
click at [342, 37] on div "Customers Show archived customers Add Customer" at bounding box center [477, 52] width 747 height 30
drag, startPoint x: 272, startPoint y: 53, endPoint x: 165, endPoint y: 50, distance: 107.5
click at [168, 50] on div at bounding box center [226, 52] width 117 height 19
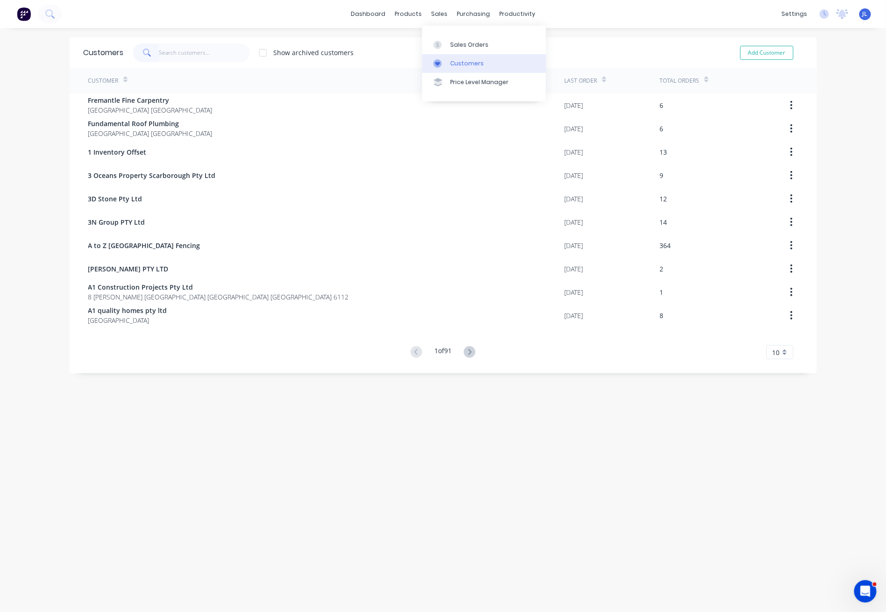
click at [454, 63] on div "Customers" at bounding box center [467, 63] width 34 height 8
click at [218, 49] on input "text" at bounding box center [204, 52] width 91 height 19
